Goal: Information Seeking & Learning: Check status

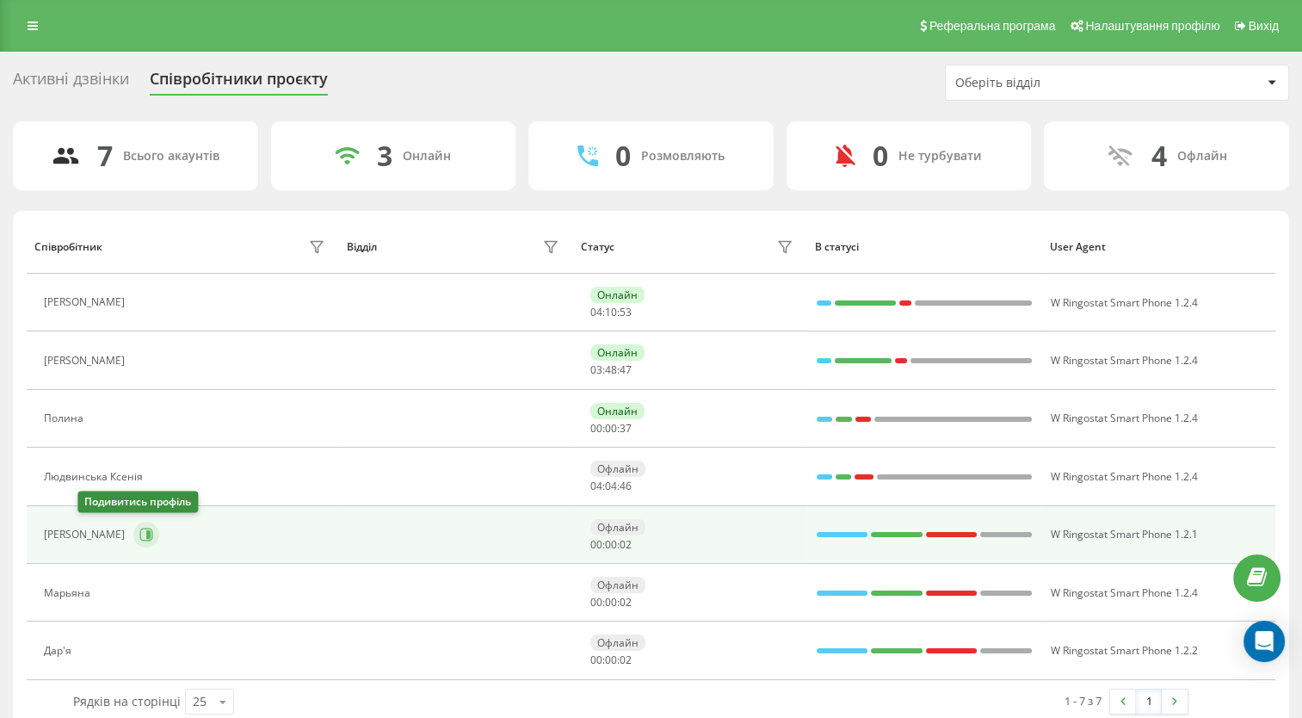
click at [140, 539] on icon at bounding box center [146, 534] width 13 height 13
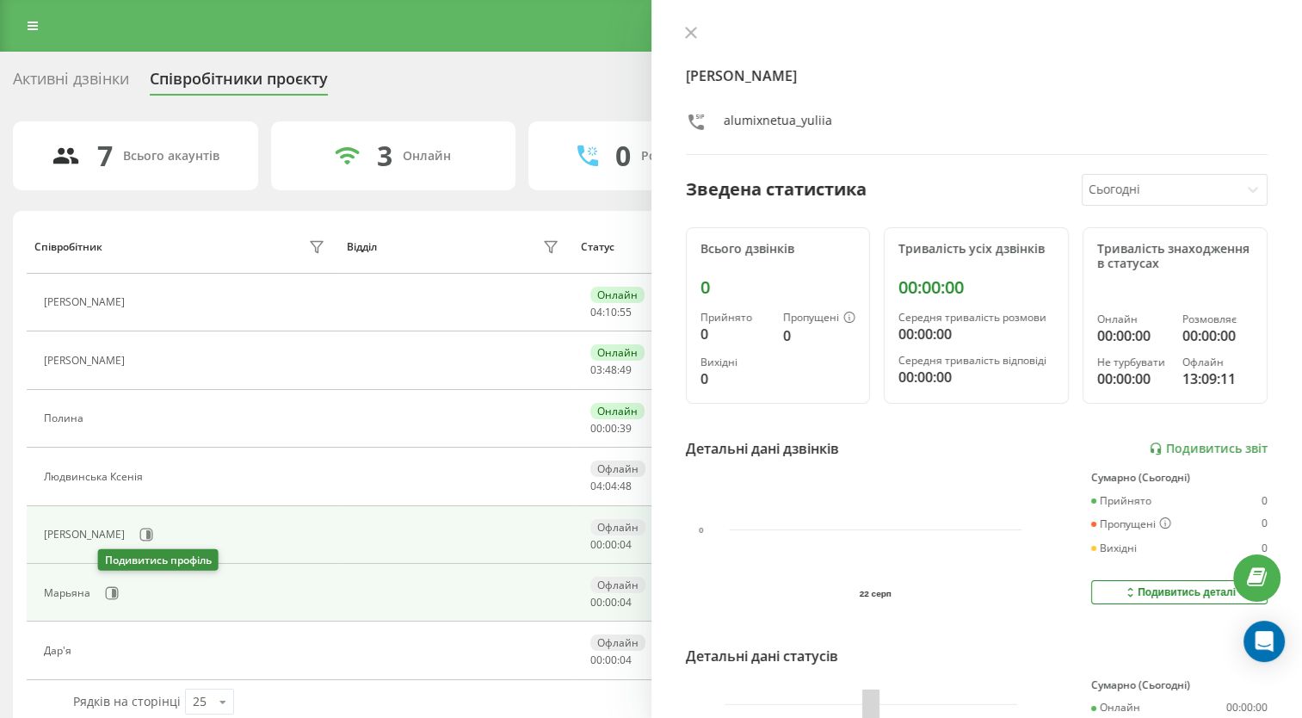
click at [107, 591] on icon at bounding box center [112, 593] width 14 height 14
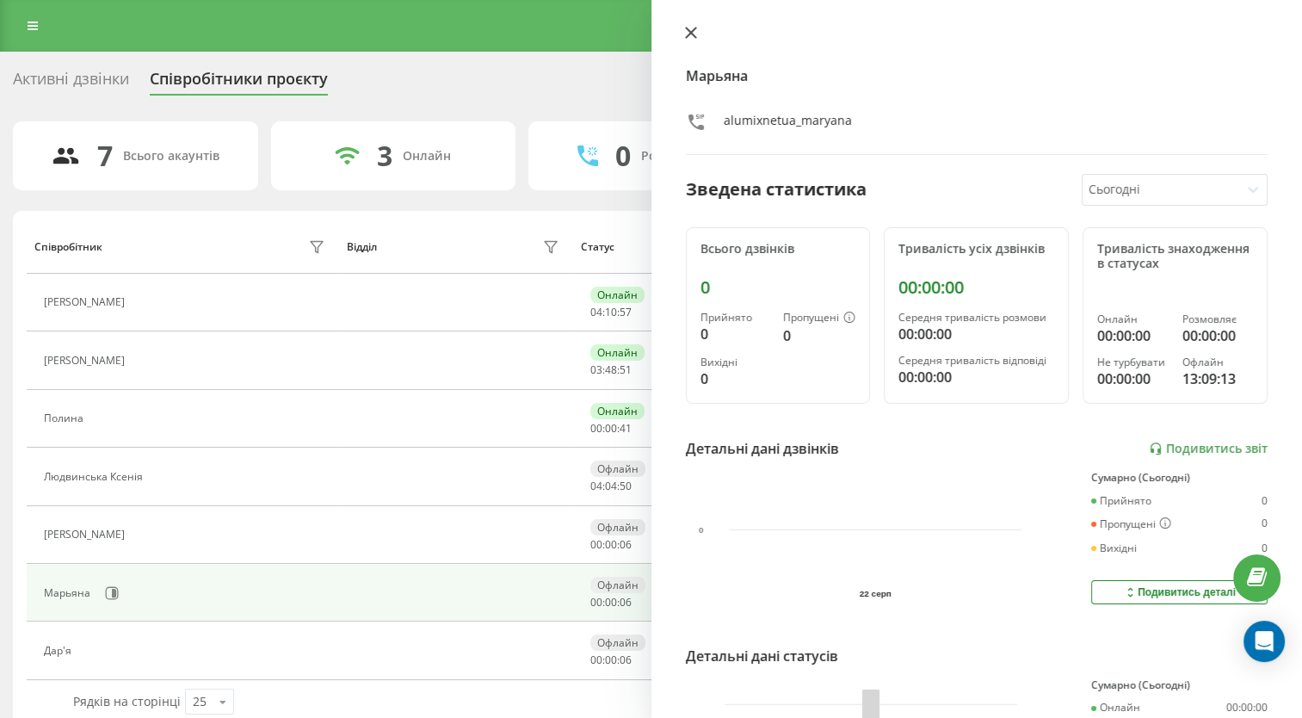
click at [692, 38] on icon at bounding box center [691, 33] width 12 height 12
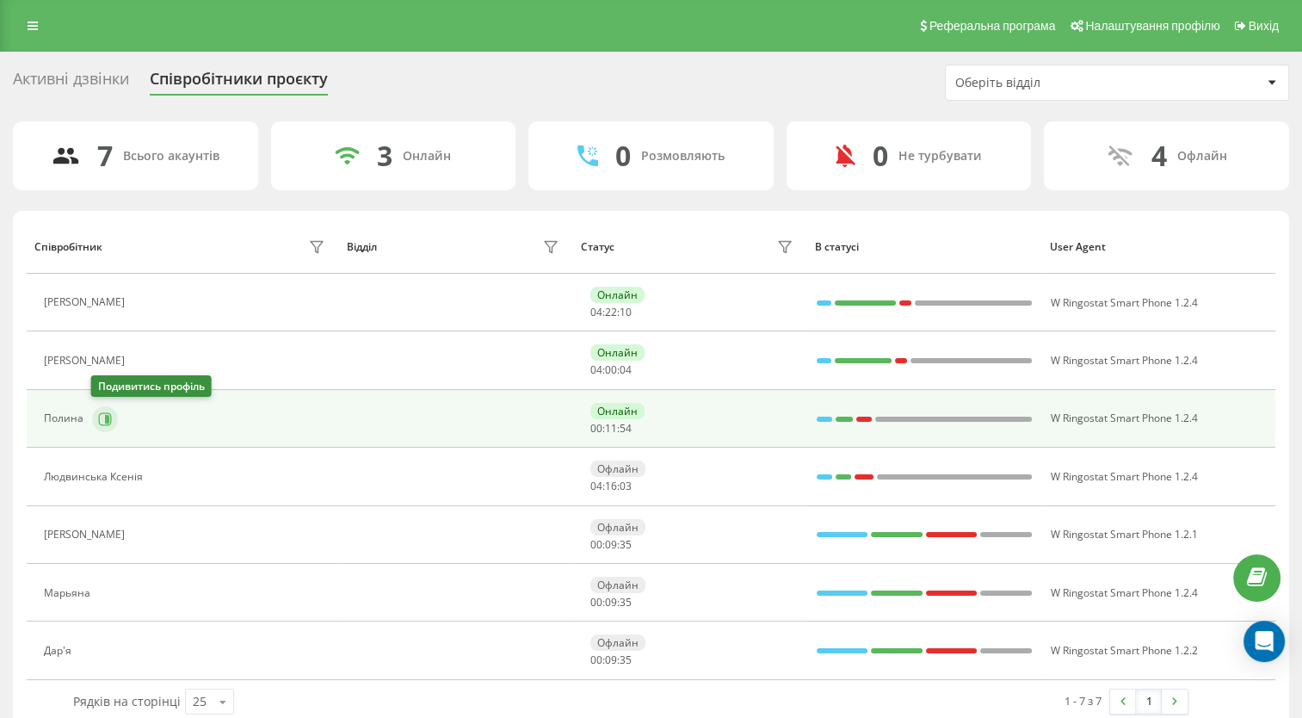
click at [104, 422] on icon at bounding box center [105, 419] width 14 height 14
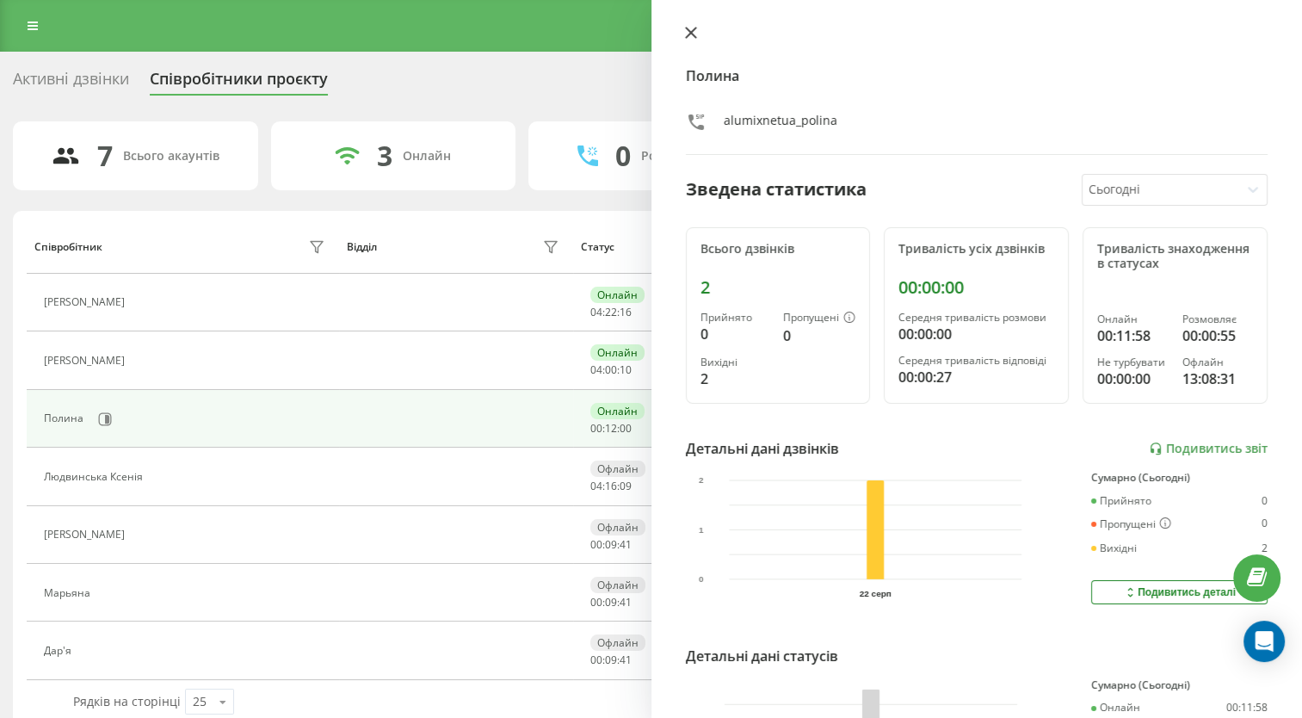
click at [688, 33] on icon at bounding box center [690, 33] width 10 height 10
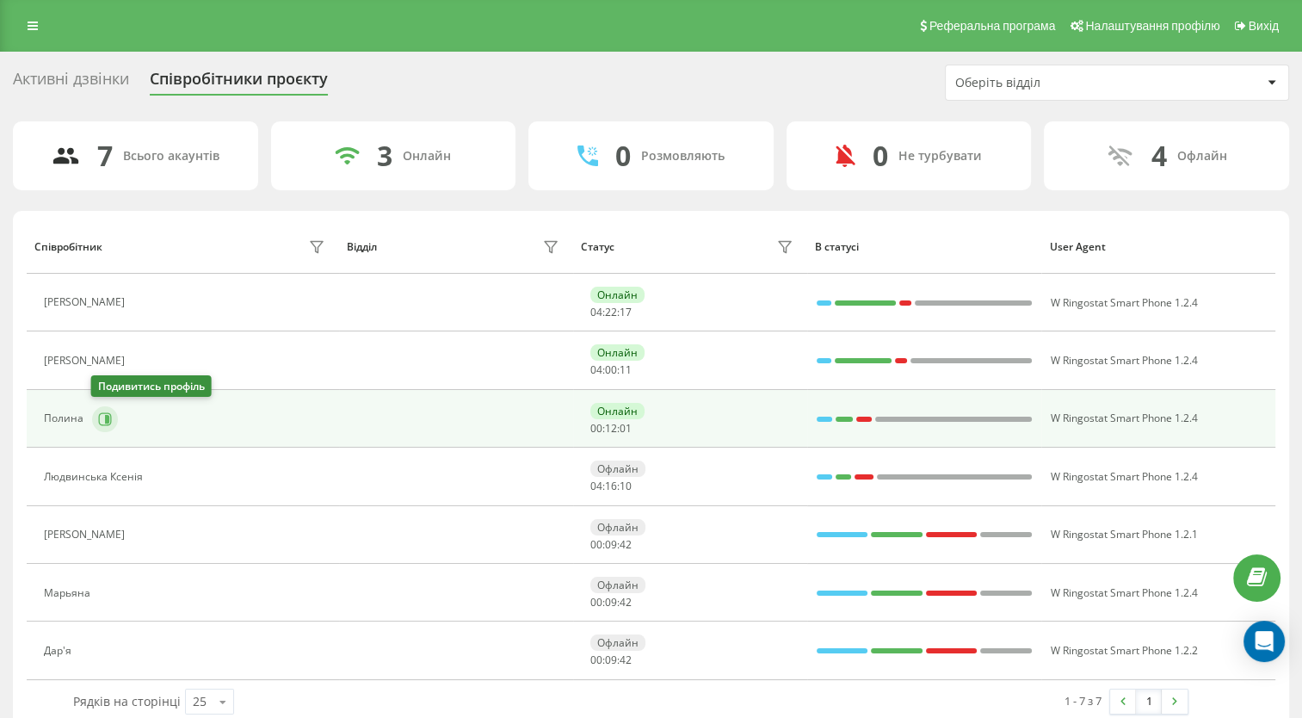
click at [107, 420] on icon at bounding box center [107, 418] width 4 height 9
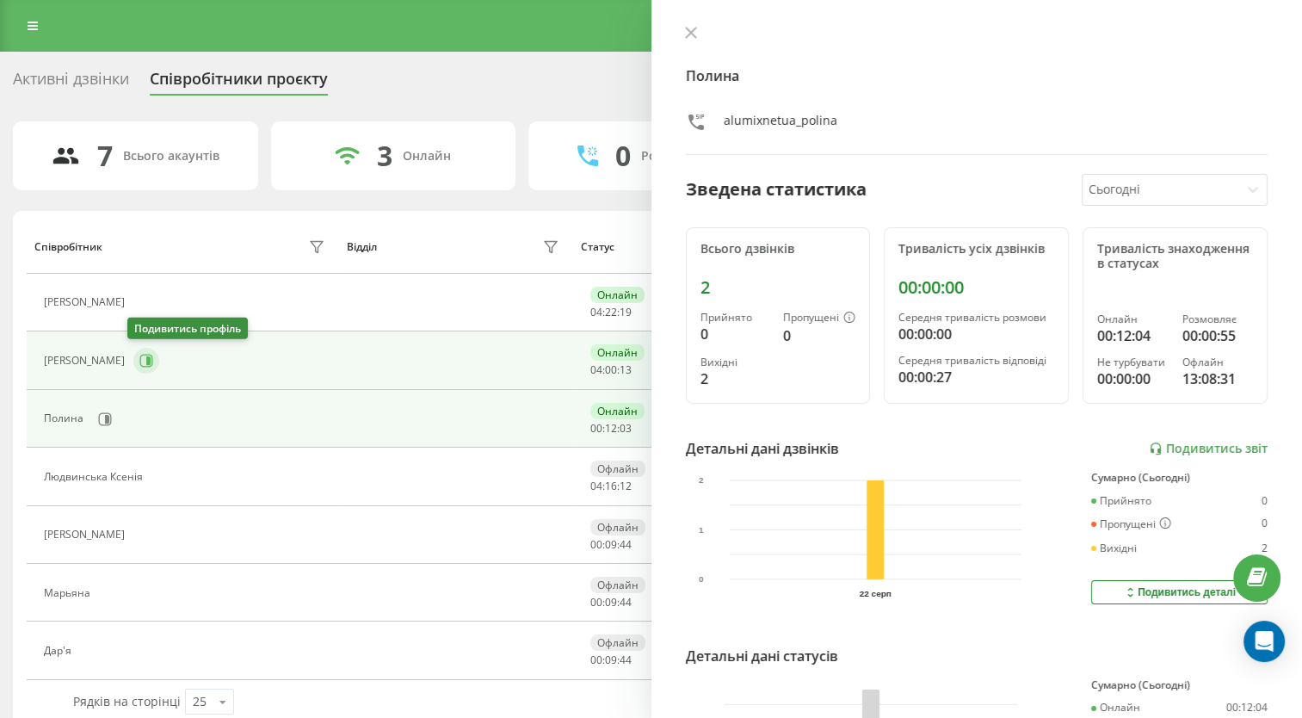
click at [140, 364] on icon at bounding box center [146, 361] width 14 height 14
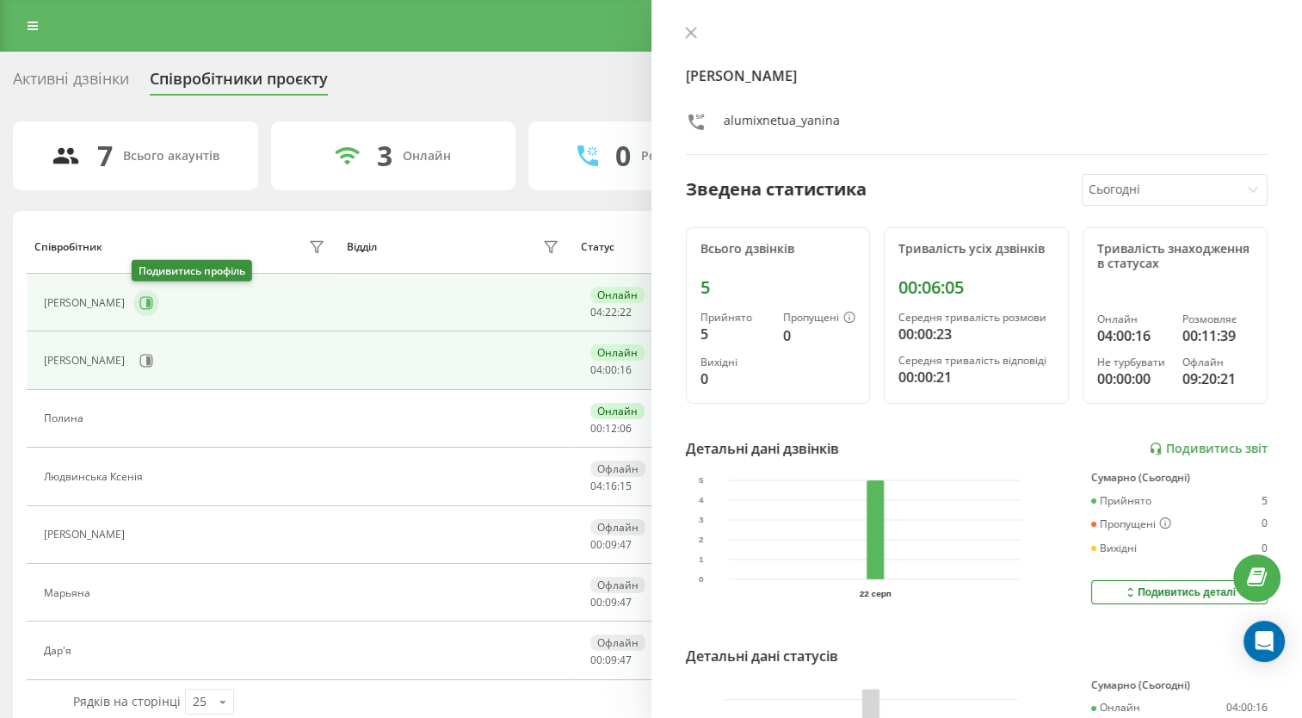
click at [152, 301] on button at bounding box center [146, 303] width 26 height 26
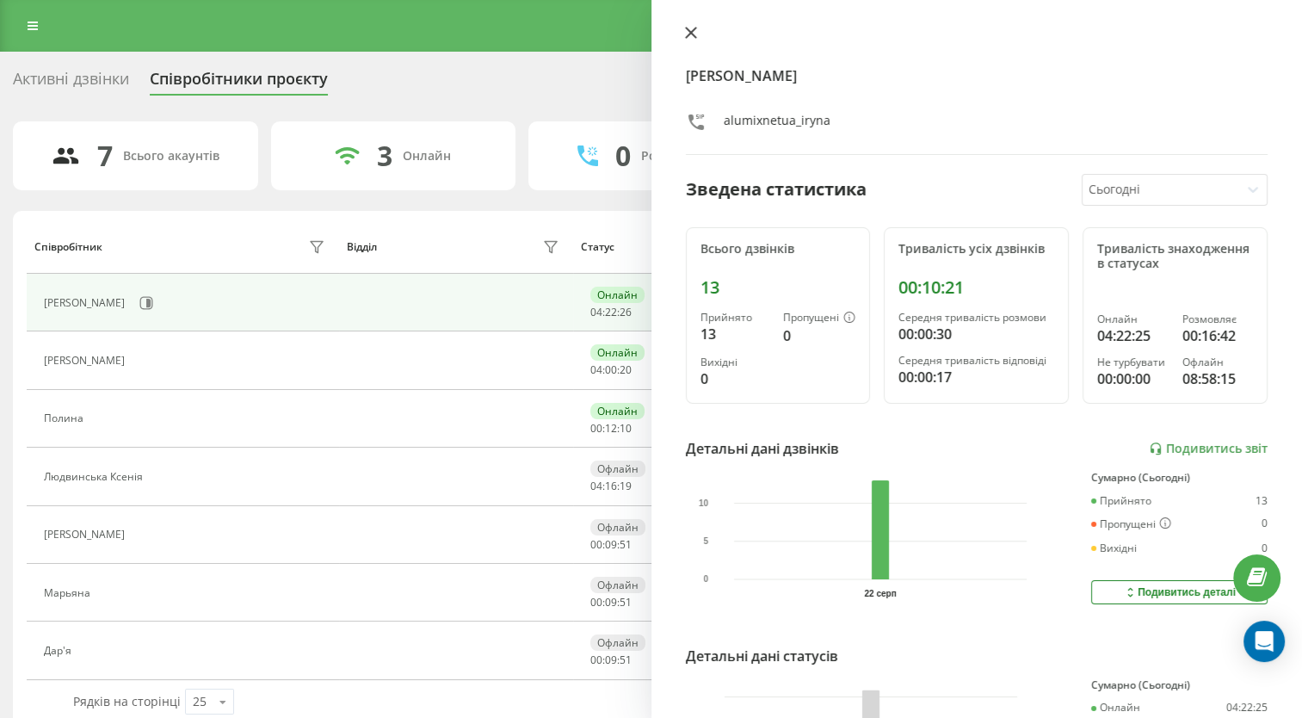
click at [692, 34] on icon at bounding box center [690, 33] width 10 height 10
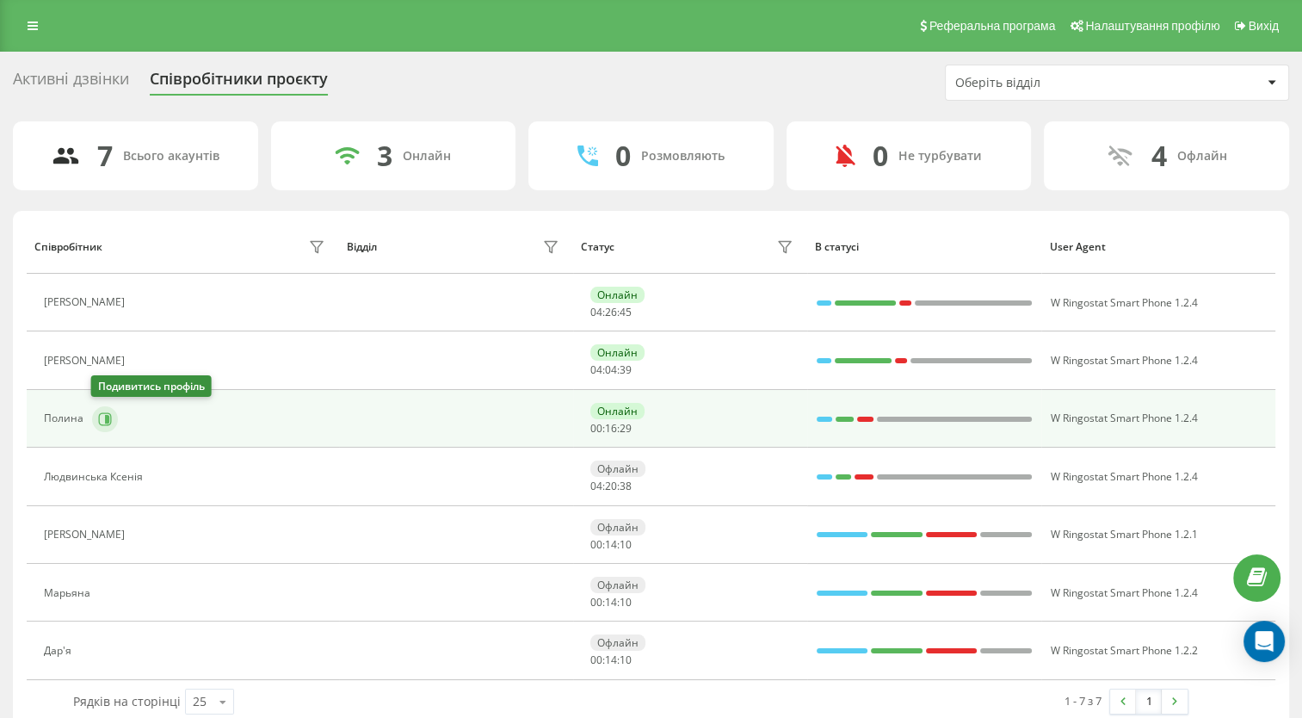
click at [102, 424] on icon at bounding box center [105, 419] width 14 height 14
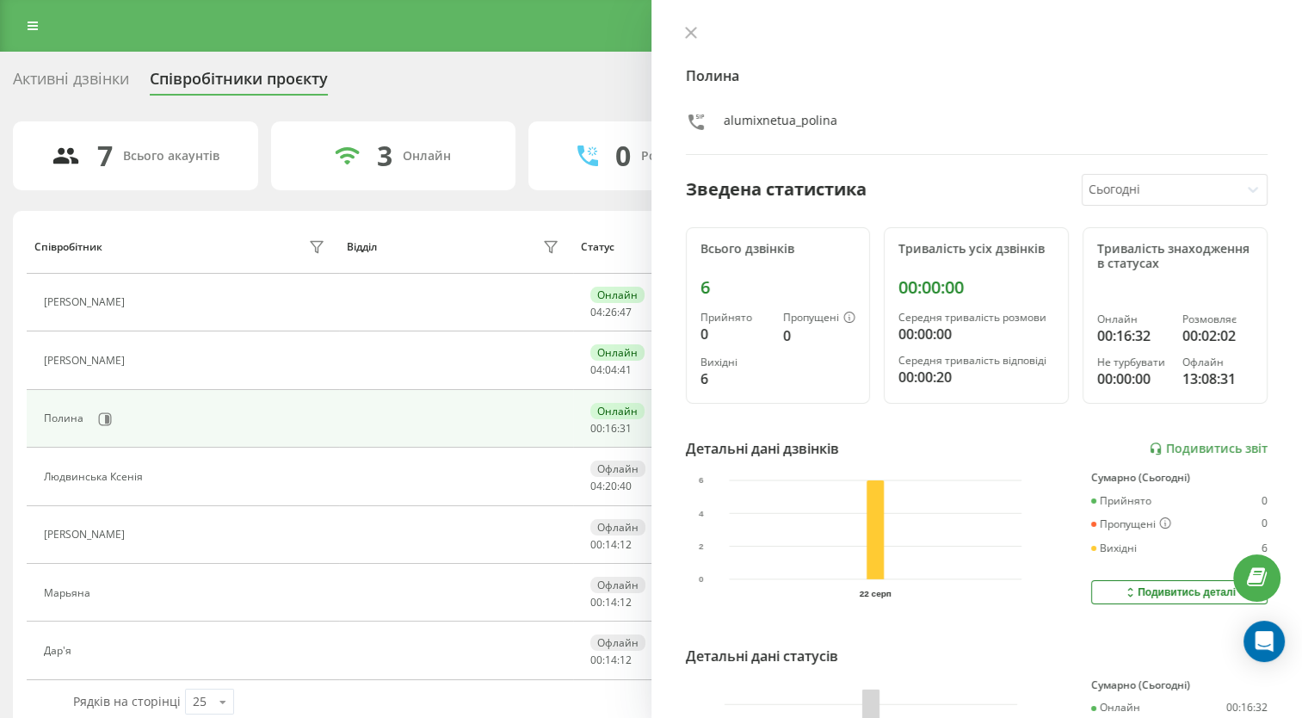
click at [688, 31] on icon at bounding box center [690, 33] width 10 height 10
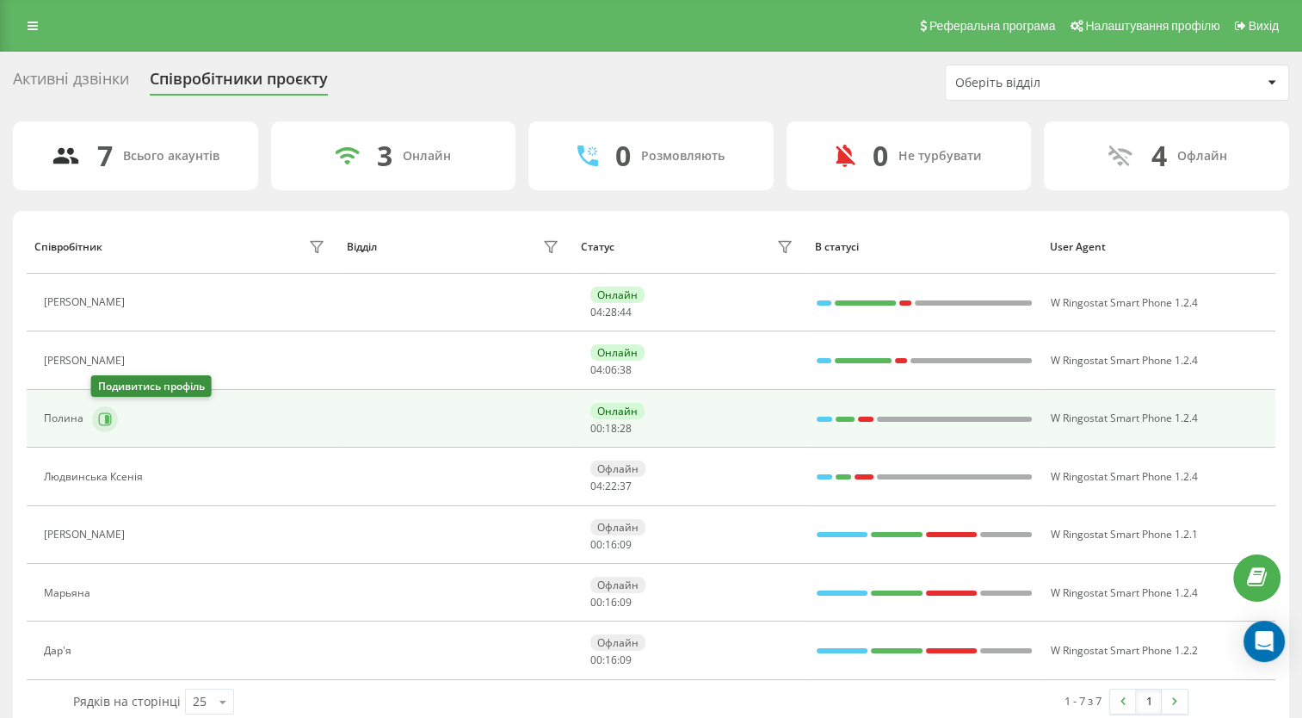
click at [108, 422] on icon at bounding box center [105, 419] width 14 height 14
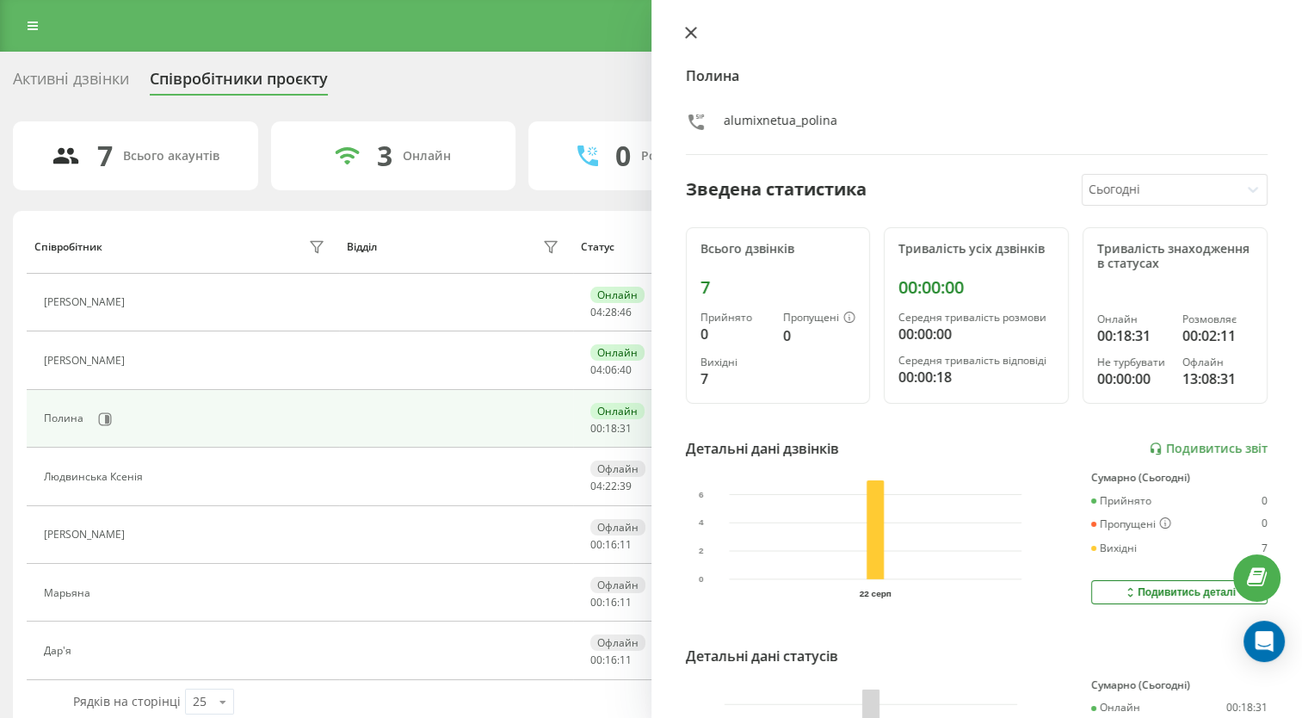
click at [687, 40] on button at bounding box center [691, 34] width 22 height 16
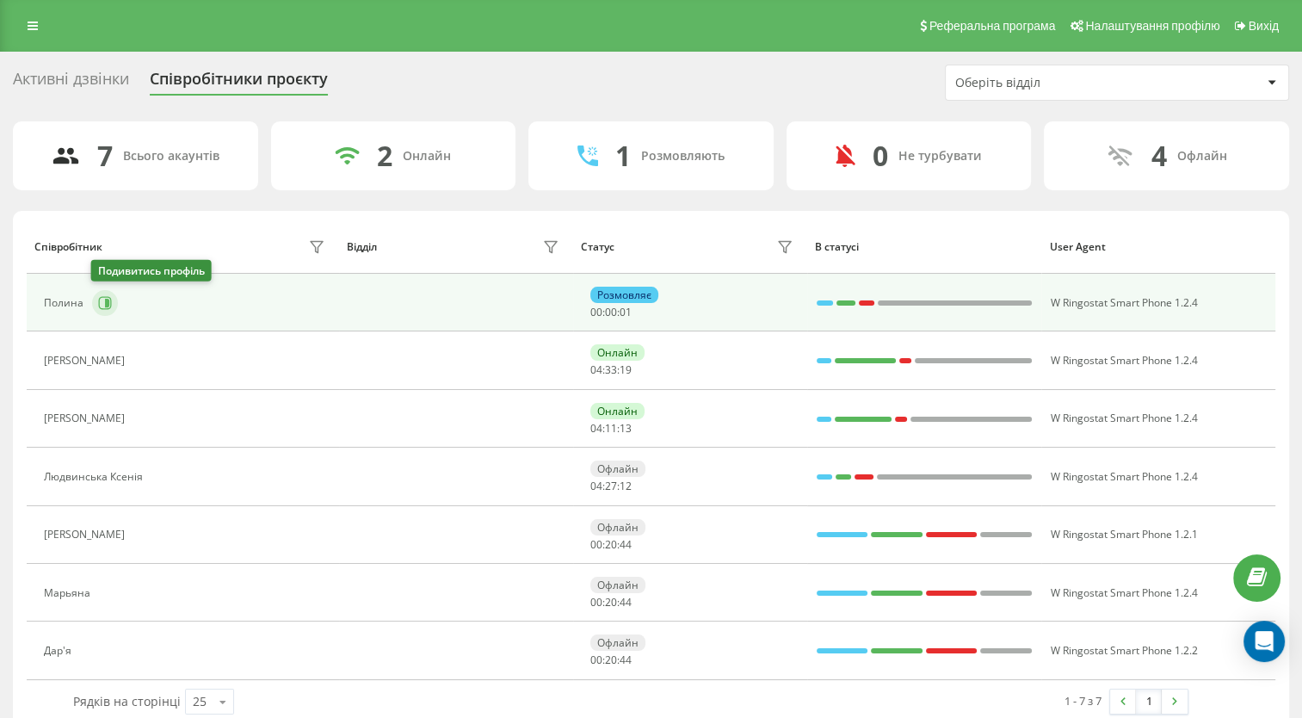
click at [105, 301] on icon at bounding box center [107, 303] width 4 height 9
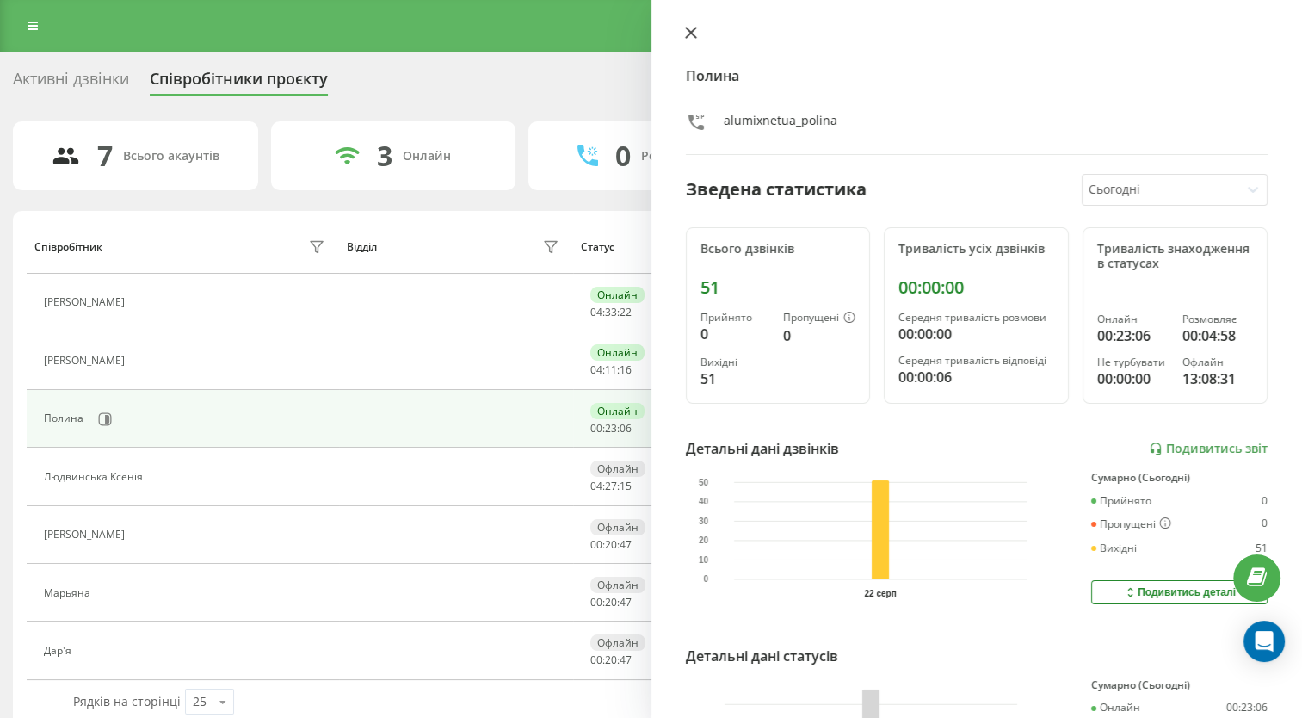
click at [690, 34] on icon at bounding box center [691, 33] width 12 height 12
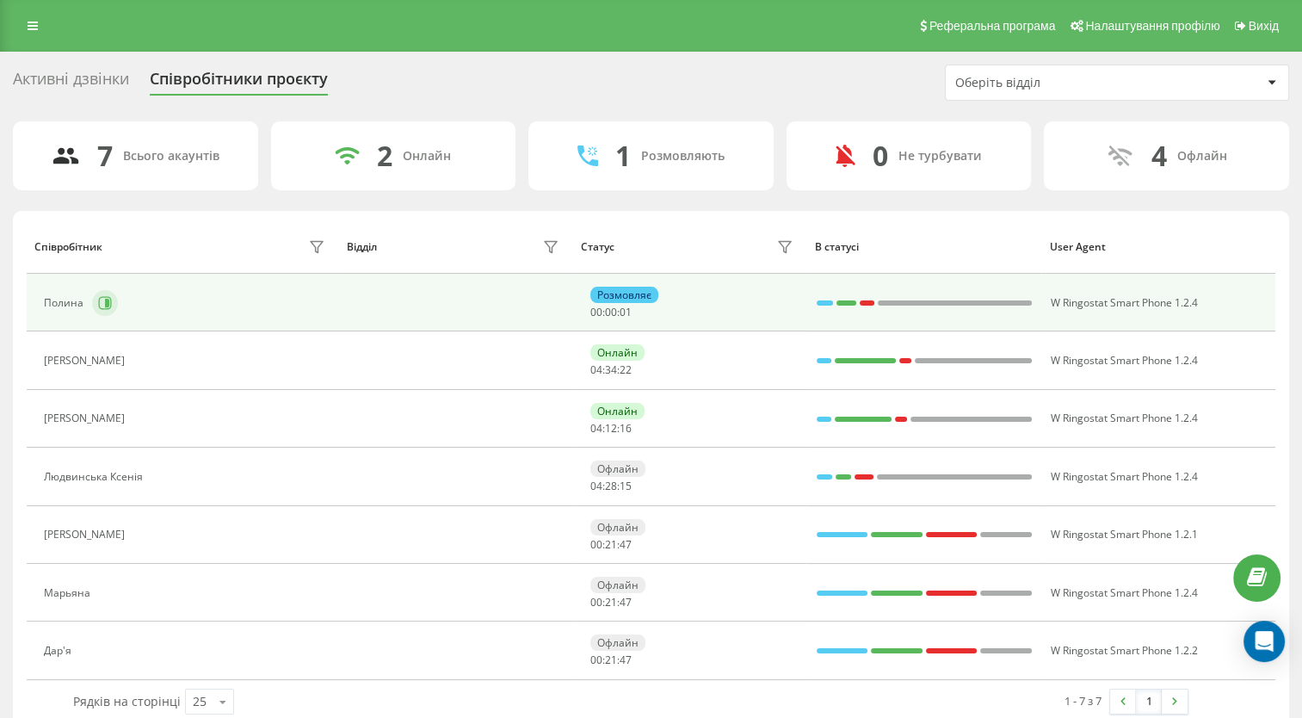
click at [105, 306] on icon at bounding box center [105, 303] width 14 height 14
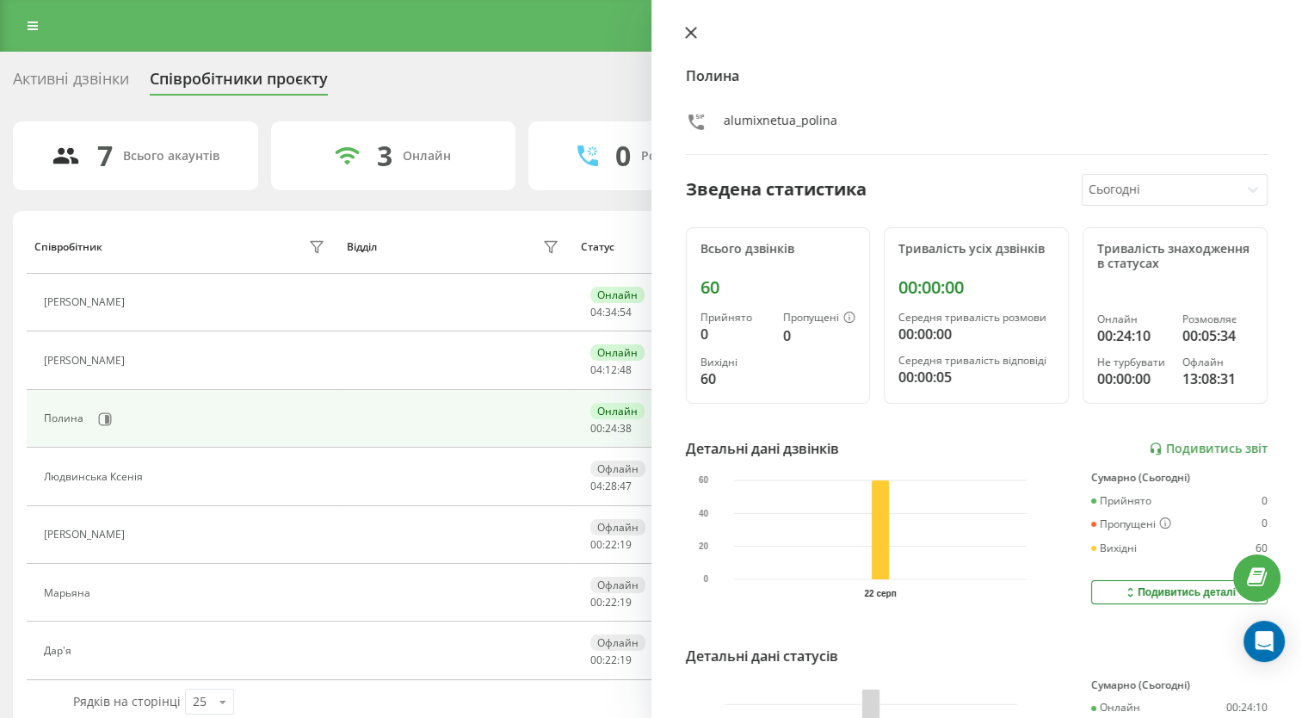
click at [696, 28] on button at bounding box center [691, 34] width 22 height 16
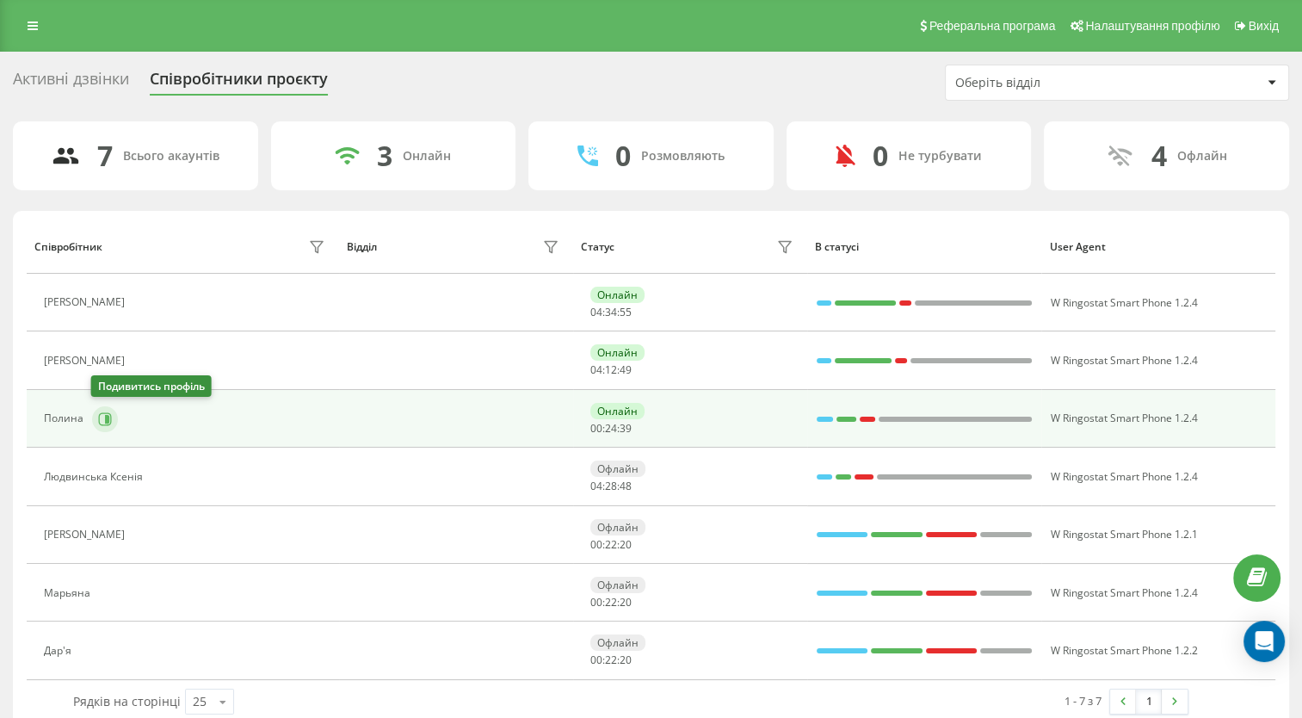
click at [102, 419] on icon at bounding box center [105, 419] width 14 height 14
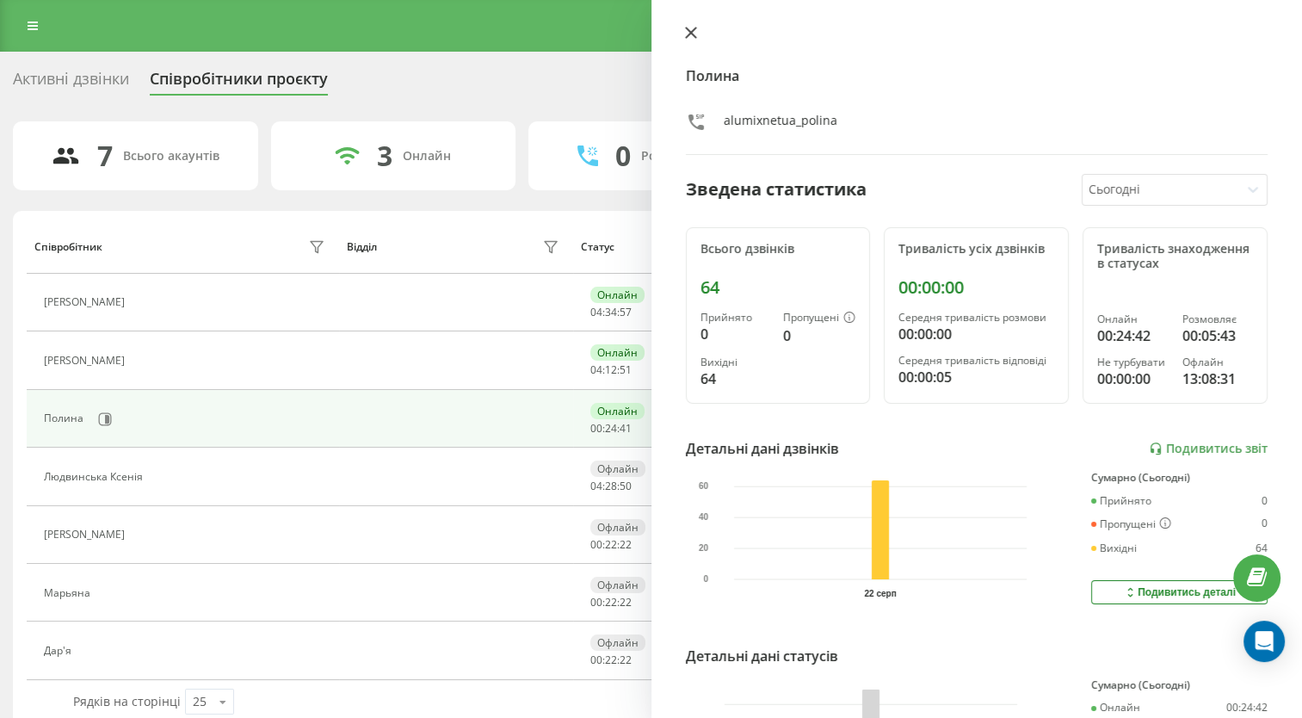
click at [685, 32] on icon at bounding box center [691, 33] width 12 height 12
